Goal: Navigation & Orientation: Find specific page/section

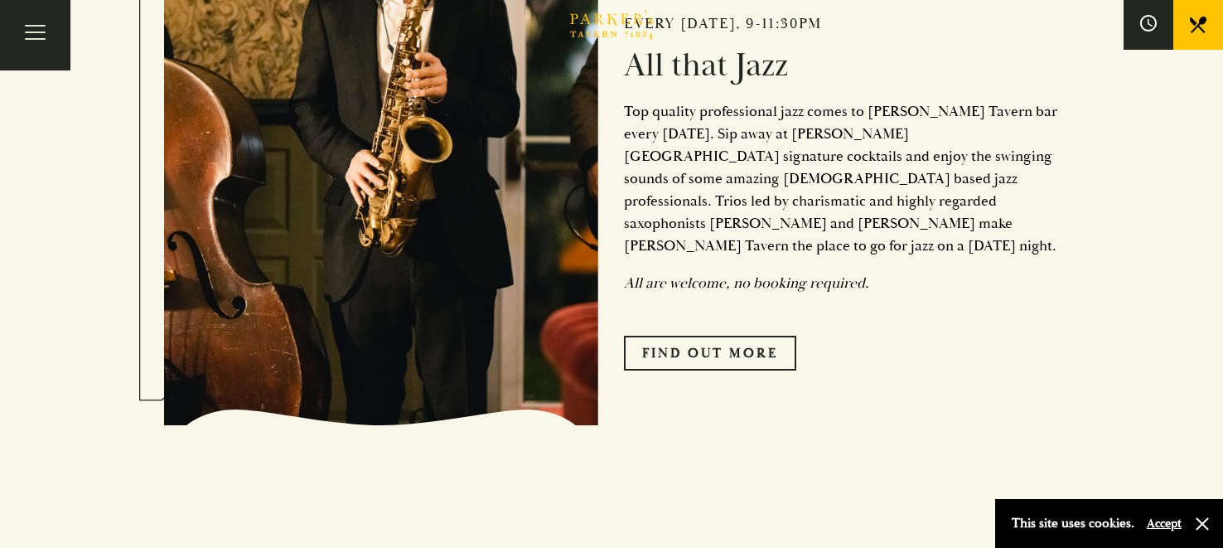
scroll to position [794, 0]
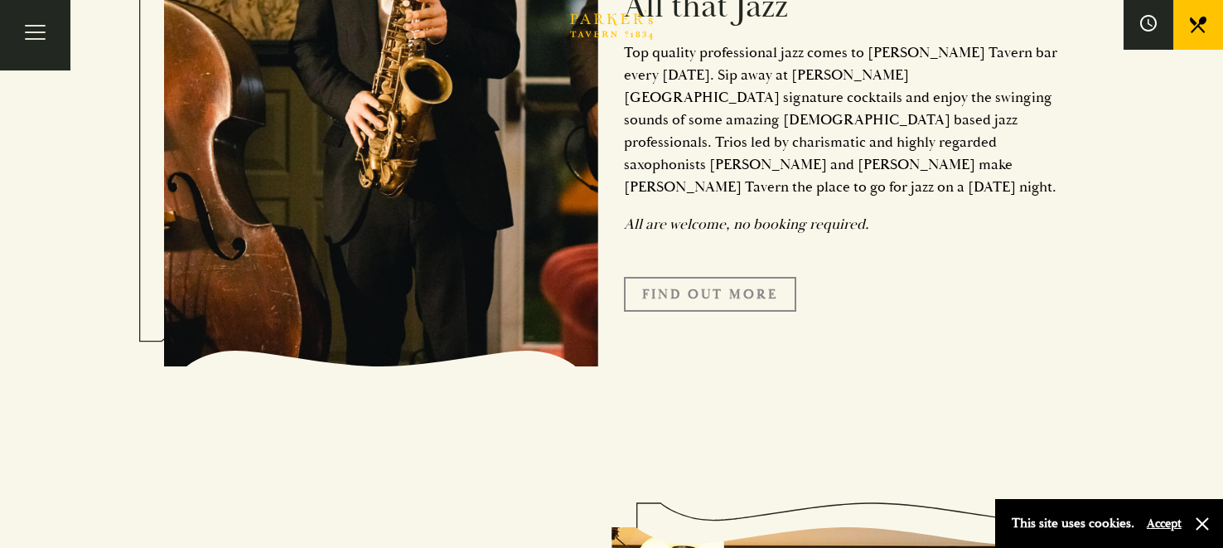
click at [734, 277] on link "Find Out More" at bounding box center [710, 294] width 172 height 35
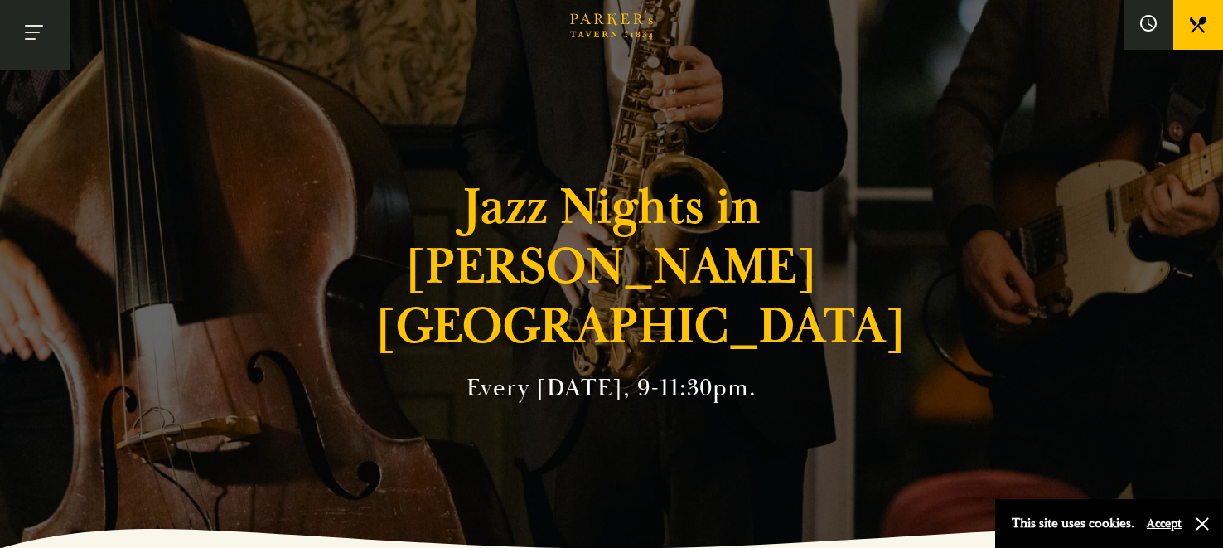
click at [38, 44] on button "Toggle navigation" at bounding box center [35, 35] width 70 height 70
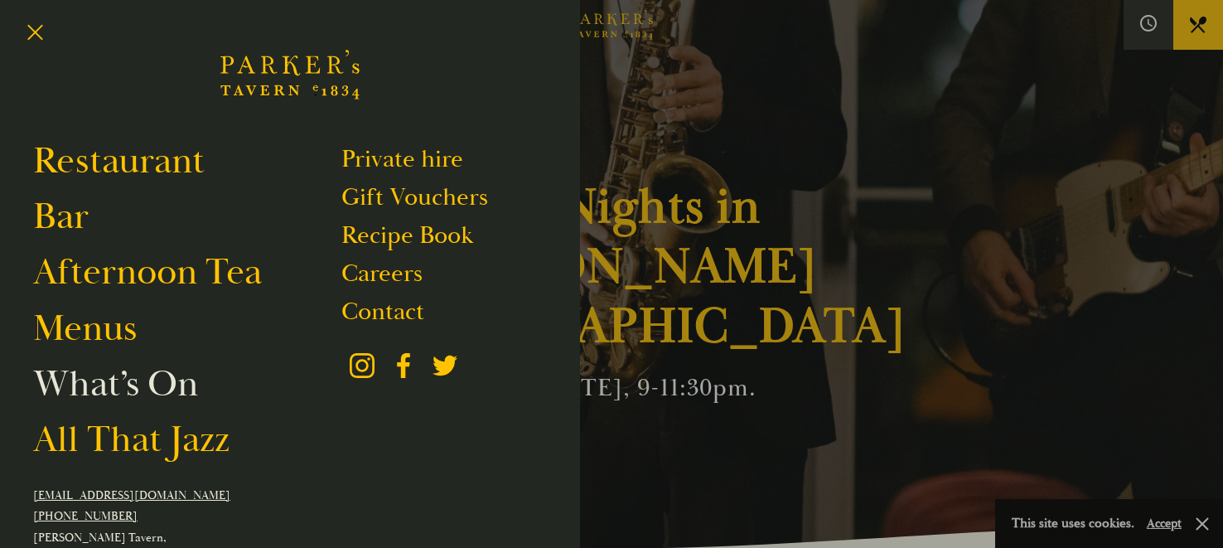
click at [152, 378] on link "What’s On" at bounding box center [115, 383] width 165 height 46
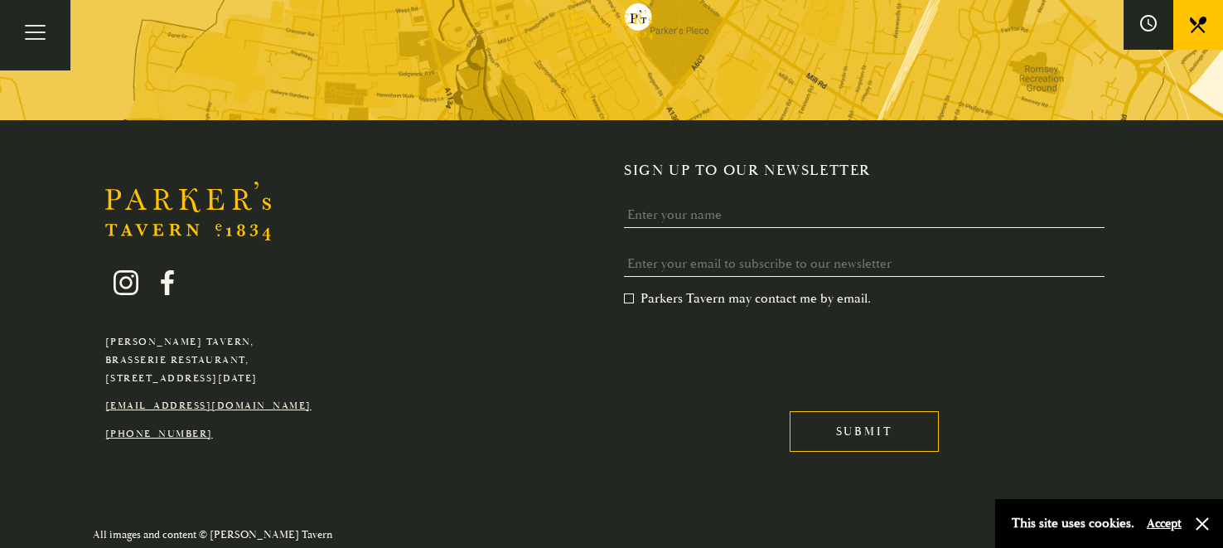
scroll to position [1404, 0]
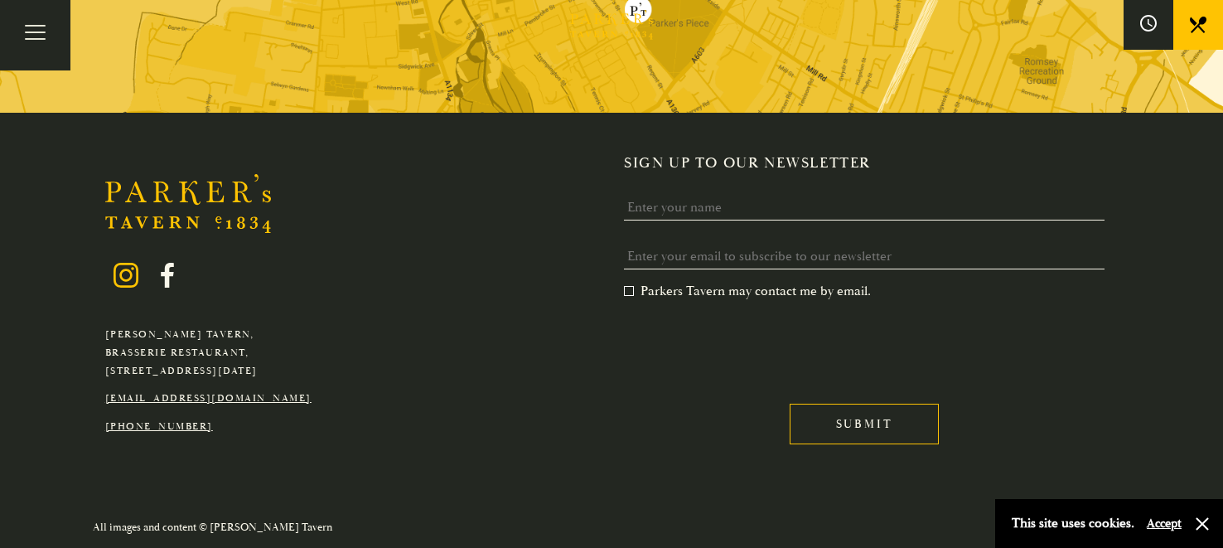
click at [128, 275] on icon at bounding box center [125, 275] width 25 height 25
click at [118, 274] on icon at bounding box center [125, 275] width 25 height 25
